Goal: Navigation & Orientation: Find specific page/section

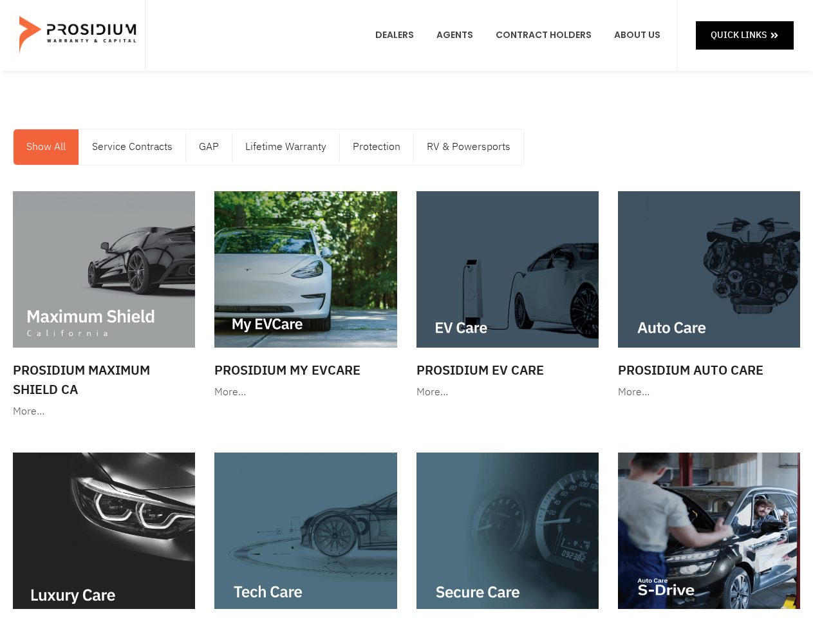
click at [46, 147] on link "Show All" at bounding box center [46, 146] width 65 height 35
click at [132, 147] on link "Service Contracts" at bounding box center [132, 146] width 106 height 35
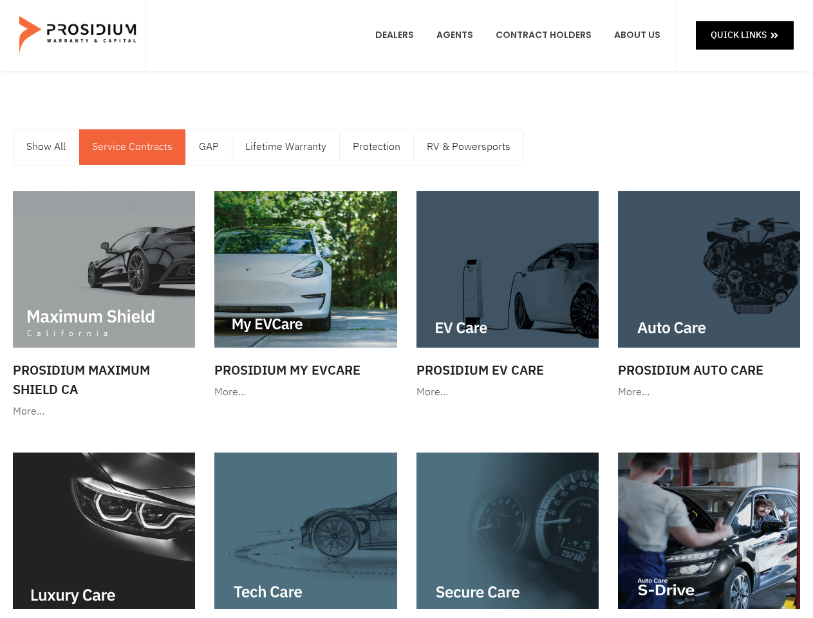
click at [132, 147] on link "Service Contracts" at bounding box center [132, 146] width 106 height 35
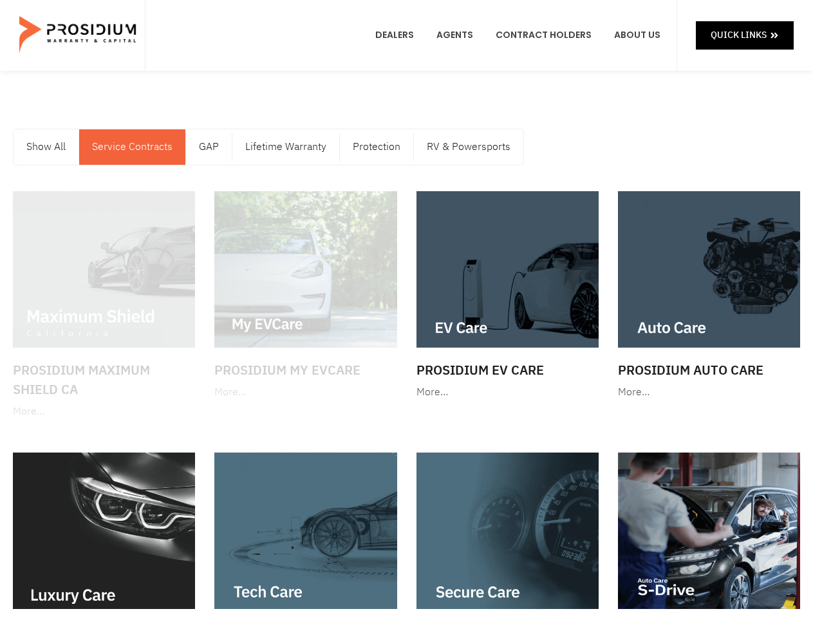
click at [209, 147] on link "GAP" at bounding box center [209, 146] width 46 height 35
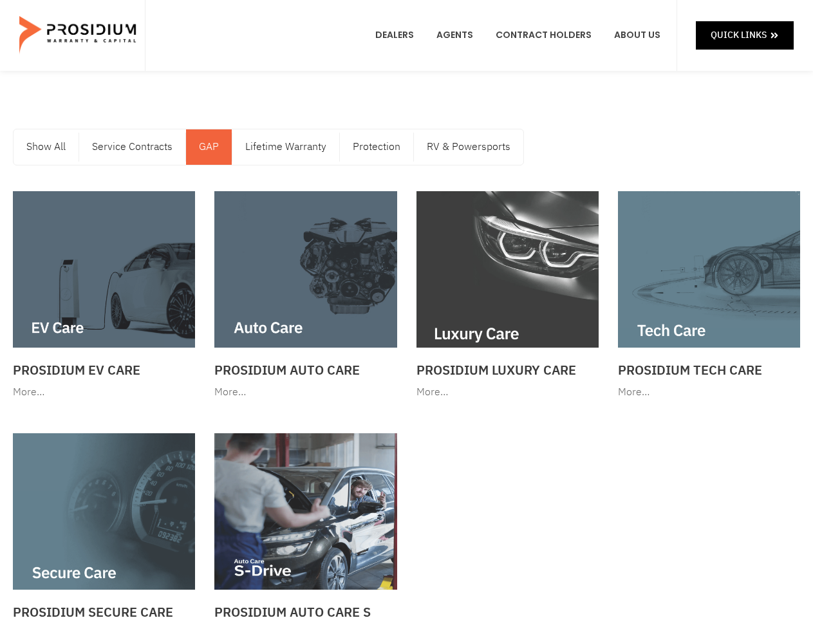
click at [208, 147] on link "GAP" at bounding box center [209, 146] width 46 height 35
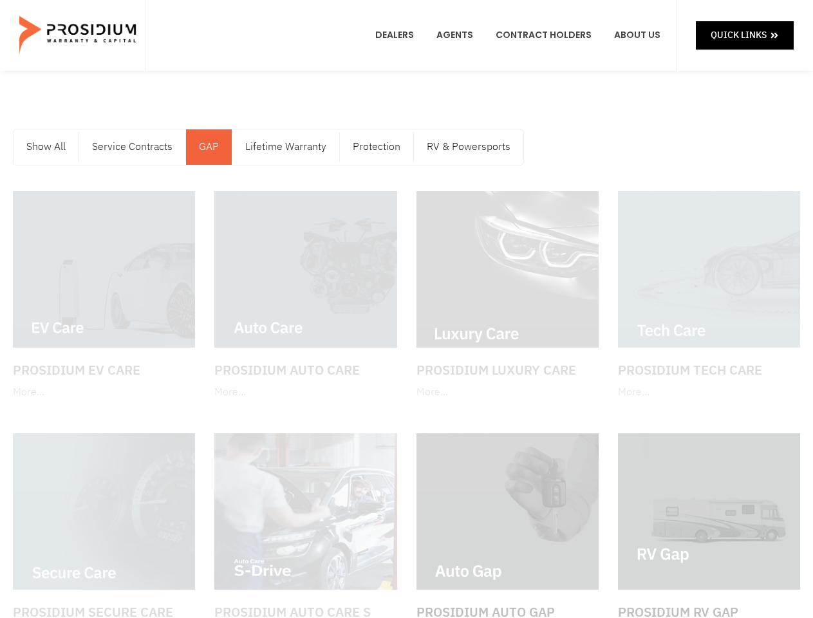
click at [284, 147] on link "Lifetime Warranty" at bounding box center [285, 146] width 107 height 35
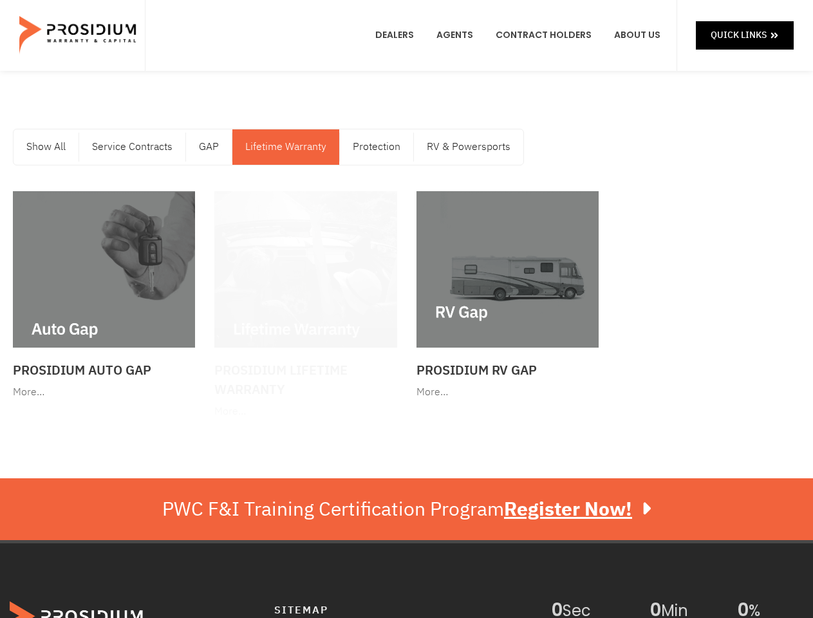
click at [284, 147] on link "Lifetime Warranty" at bounding box center [285, 146] width 107 height 35
click at [375, 147] on link "Protection" at bounding box center [376, 146] width 73 height 35
